Goal: Task Accomplishment & Management: Use online tool/utility

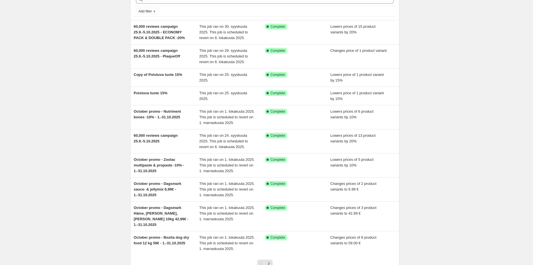
scroll to position [63, 0]
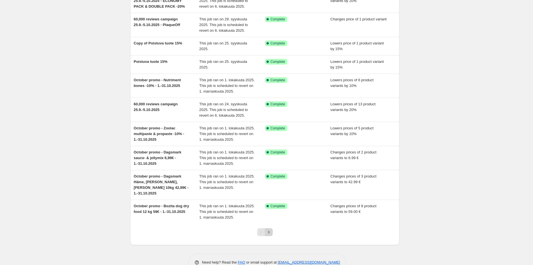
click at [272, 229] on icon "Next" at bounding box center [269, 232] width 6 height 6
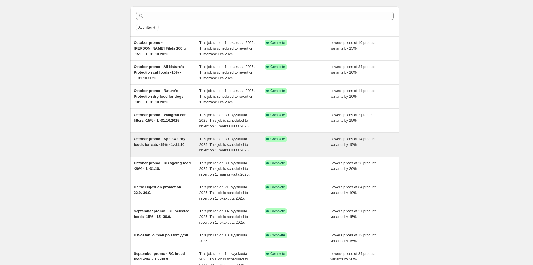
scroll to position [0, 0]
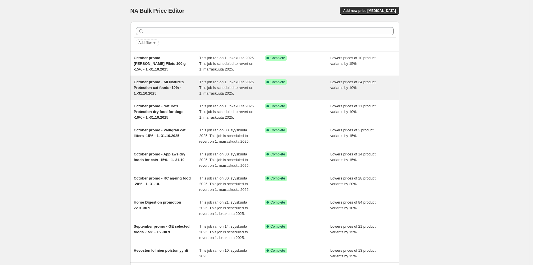
click at [171, 86] on span "October promo - All Nature's Protection cat foods -10% - 1.-31.10.2025" at bounding box center [159, 88] width 50 height 16
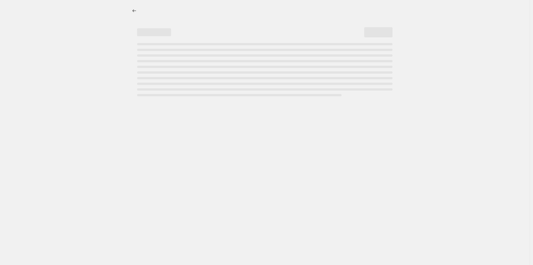
select select "percentage"
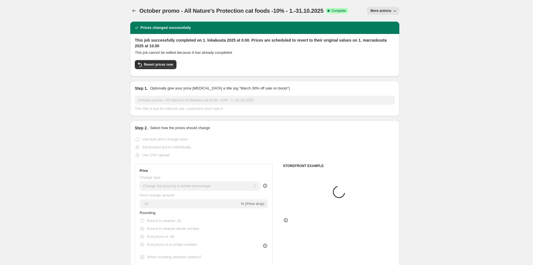
select select "collection"
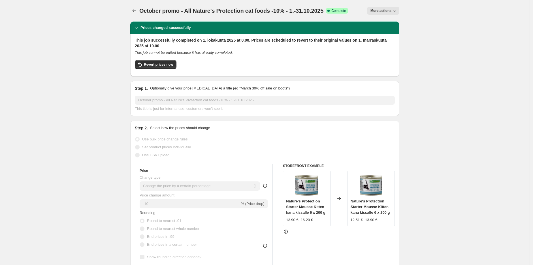
click at [389, 10] on span "More actions" at bounding box center [380, 10] width 21 height 5
click at [154, 66] on span "Revert prices now" at bounding box center [158, 64] width 29 height 5
checkbox input "false"
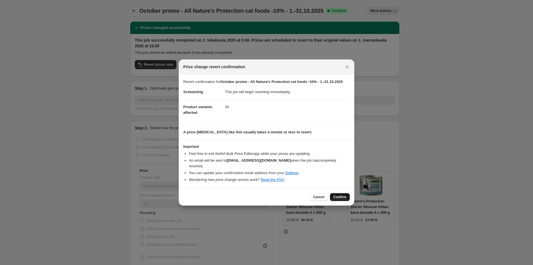
click at [341, 193] on button "Confirm" at bounding box center [340, 197] width 20 height 8
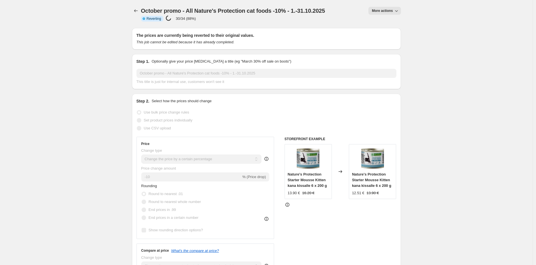
select select "percentage"
select select "collection"
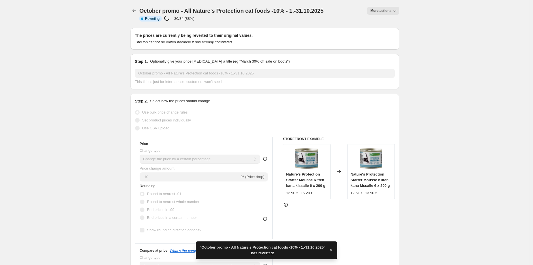
checkbox input "true"
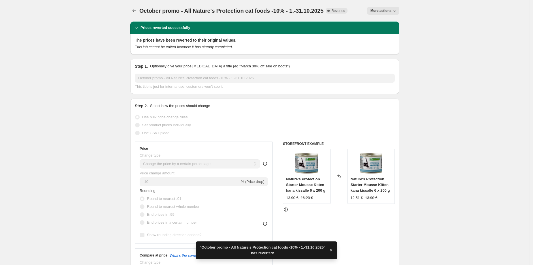
click at [377, 6] on div "October promo - All Nature's Protection cat foods -10% - 1.-31.10.2025. This pa…" at bounding box center [264, 11] width 269 height 22
click at [381, 12] on span "More actions" at bounding box center [380, 10] width 21 height 5
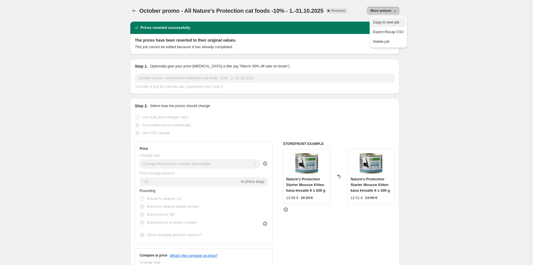
click at [389, 19] on button "Copy to new job" at bounding box center [388, 22] width 34 height 9
select select "percentage"
select select "collection"
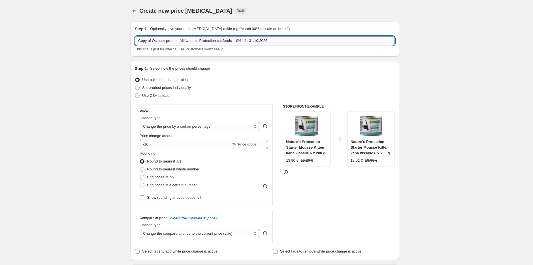
click at [238, 41] on input "Copy of October promo - All Nature's Protection cat foods -10% - 1.-31.10.2025" at bounding box center [265, 40] width 260 height 9
type input "Copy of October promo - All Nature's Protection cat foods -20% - 1.-31.10.2025"
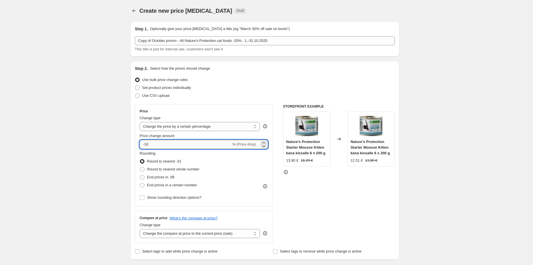
click at [155, 145] on input "-10" at bounding box center [185, 144] width 91 height 9
type input "-1"
type input "-20"
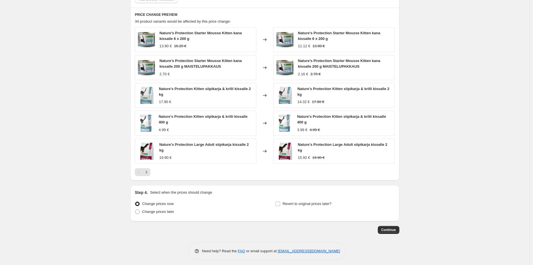
scroll to position [372, 0]
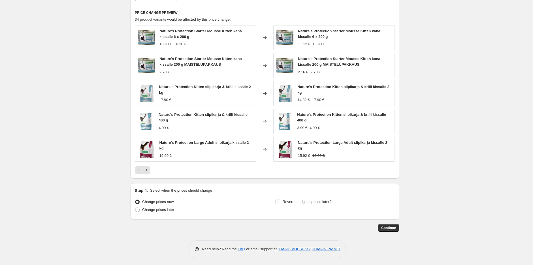
click at [280, 202] on input "Revert to original prices later?" at bounding box center [278, 202] width 5 height 5
checkbox input "true"
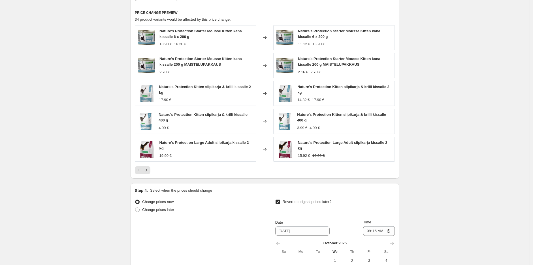
scroll to position [469, 0]
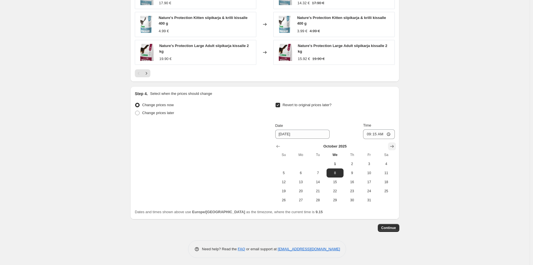
click at [395, 146] on icon "Show next month, November 2025" at bounding box center [392, 147] width 6 height 6
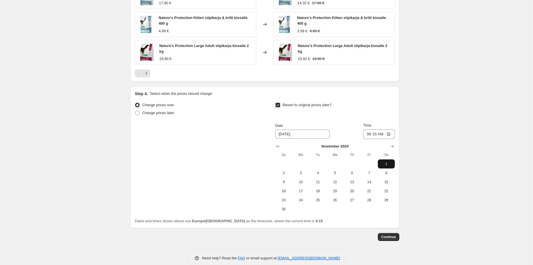
click at [389, 166] on button "1" at bounding box center [386, 163] width 17 height 9
type input "11/1/2025"
click at [378, 135] on input "09:15" at bounding box center [379, 134] width 32 height 10
type input "10:00"
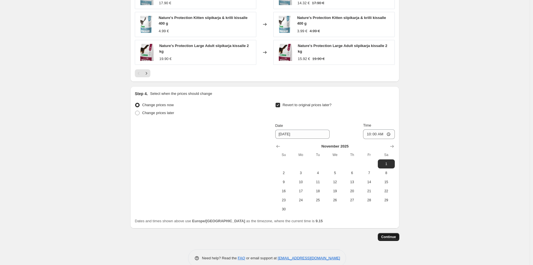
click at [392, 236] on span "Continue" at bounding box center [388, 237] width 15 height 5
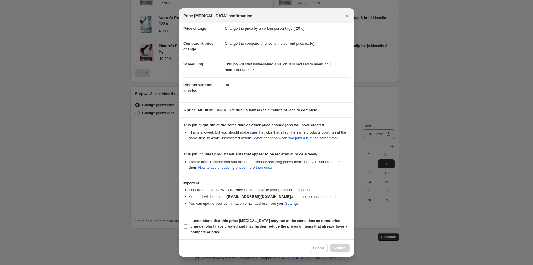
scroll to position [19, 0]
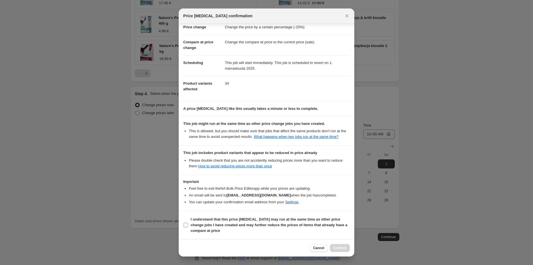
click at [227, 220] on b "I understand that this price change job may run at the same time as other price…" at bounding box center [269, 225] width 157 height 16
click at [188, 223] on input "I understand that this price change job may run at the same time as other price…" at bounding box center [186, 225] width 5 height 5
checkbox input "true"
click at [338, 248] on span "Confirm" at bounding box center [339, 248] width 13 height 5
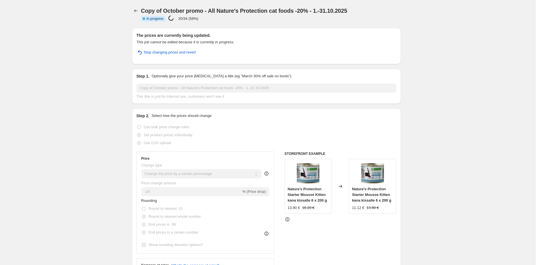
select select "percentage"
select select "collection"
